Goal: Register for event/course

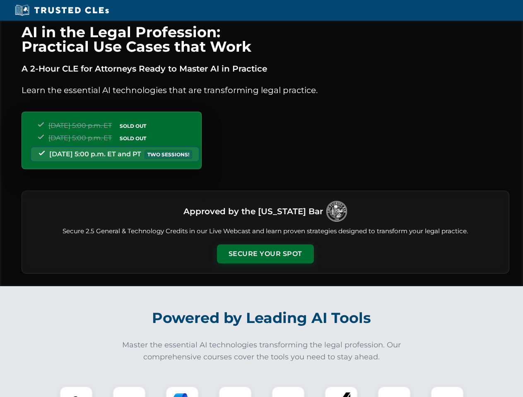
click at [265, 254] on button "Secure Your Spot" at bounding box center [265, 254] width 97 height 19
click at [76, 392] on img at bounding box center [76, 403] width 24 height 24
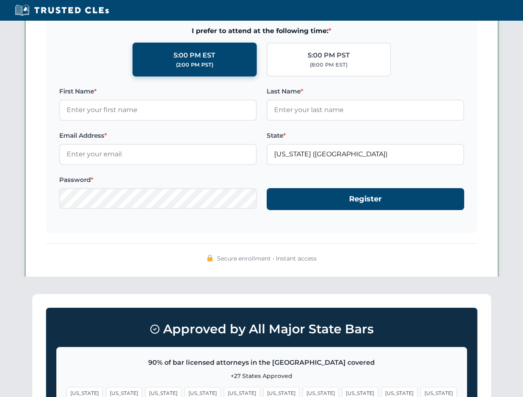
click at [303, 392] on span "[US_STATE]" at bounding box center [321, 393] width 36 height 12
click at [381, 392] on span "[US_STATE]" at bounding box center [399, 393] width 36 height 12
